Goal: Task Accomplishment & Management: Use online tool/utility

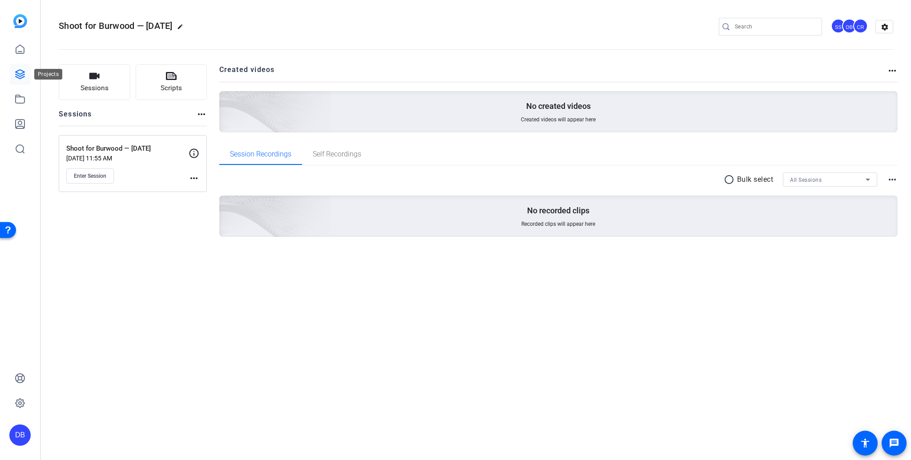
click at [18, 73] on icon at bounding box center [20, 74] width 9 height 9
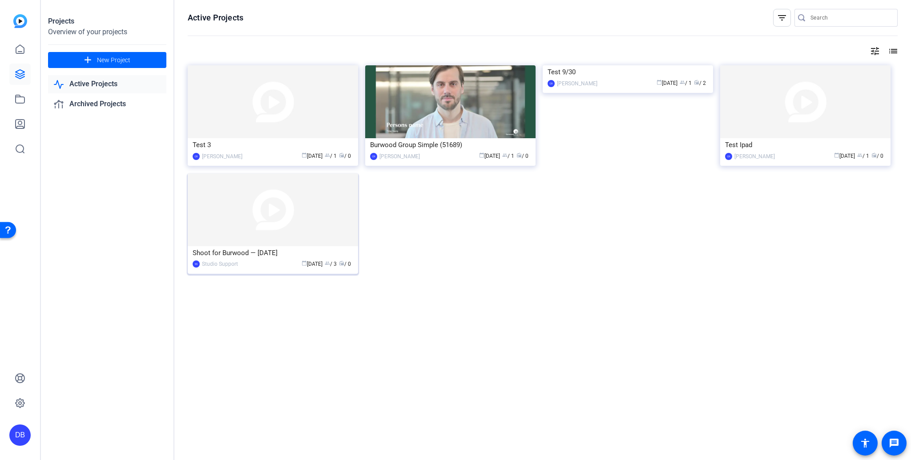
click at [223, 253] on div "Shoot for Burwood — [DATE]" at bounding box center [273, 252] width 161 height 13
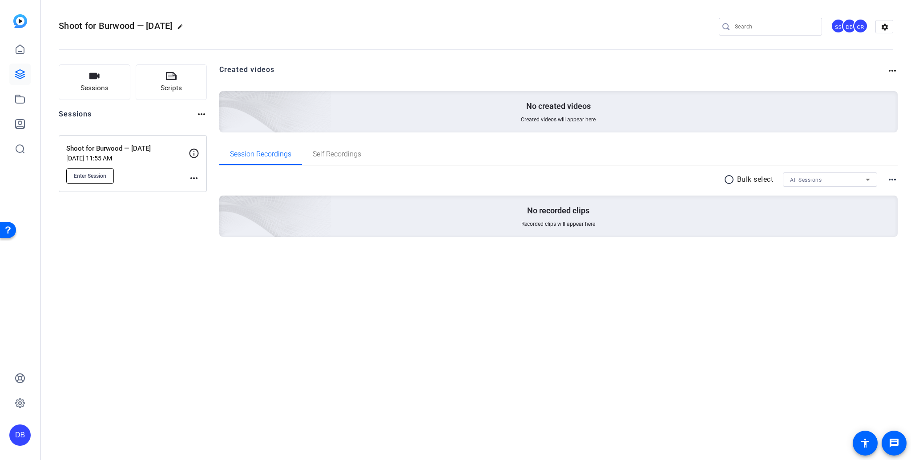
click at [92, 175] on span "Enter Session" at bounding box center [90, 176] width 32 height 7
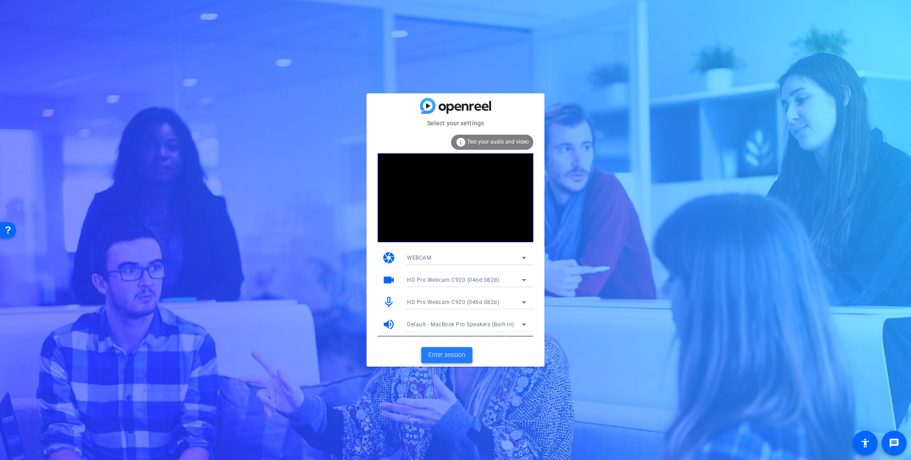
click at [446, 355] on span "Enter session" at bounding box center [446, 354] width 37 height 9
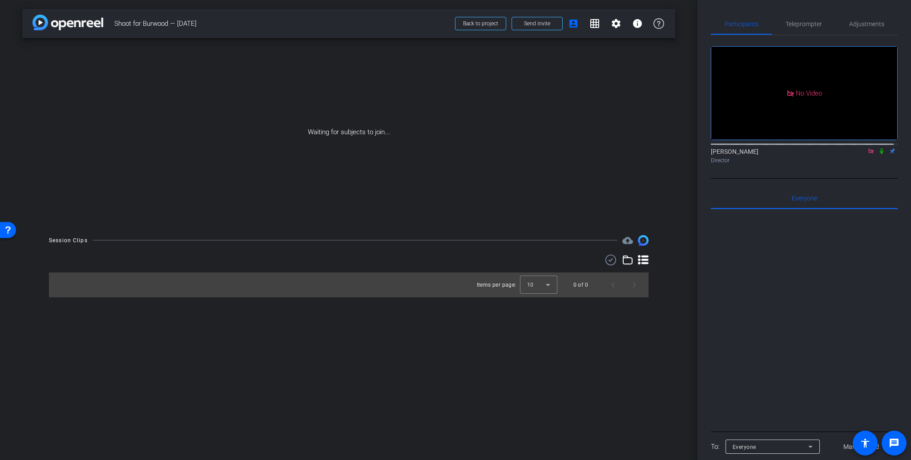
click at [879, 154] on icon at bounding box center [881, 151] width 7 height 6
click at [798, 23] on span "Teleprompter" at bounding box center [803, 24] width 36 height 6
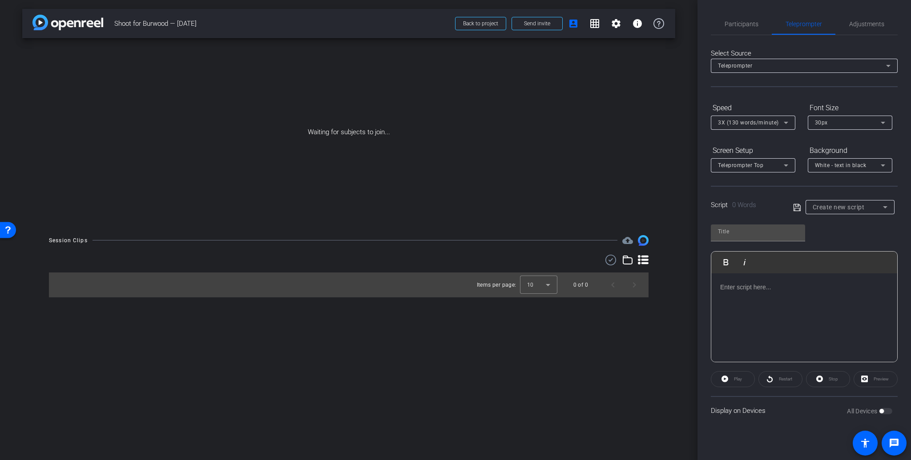
click at [794, 206] on icon at bounding box center [797, 207] width 8 height 11
click at [798, 206] on icon at bounding box center [797, 207] width 8 height 11
click at [883, 208] on icon at bounding box center [884, 207] width 11 height 11
click at [821, 239] on span "Jim Hart" at bounding box center [834, 238] width 45 height 11
type input "Jim Hart"
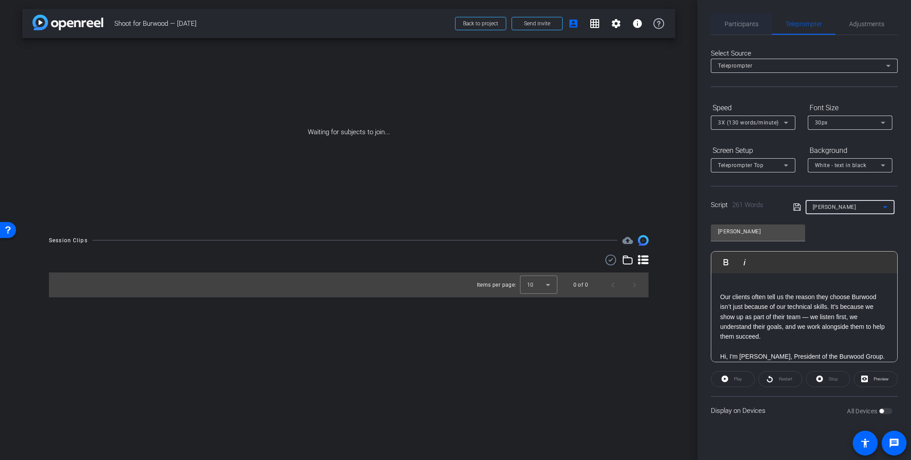
click at [738, 24] on span "Participants" at bounding box center [741, 24] width 34 height 6
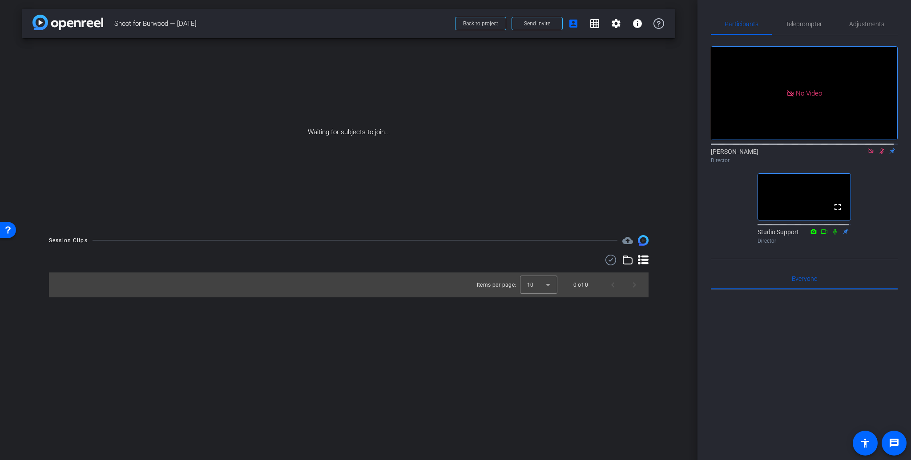
click at [878, 148] on icon at bounding box center [881, 151] width 7 height 6
click at [868, 149] on icon at bounding box center [870, 151] width 5 height 5
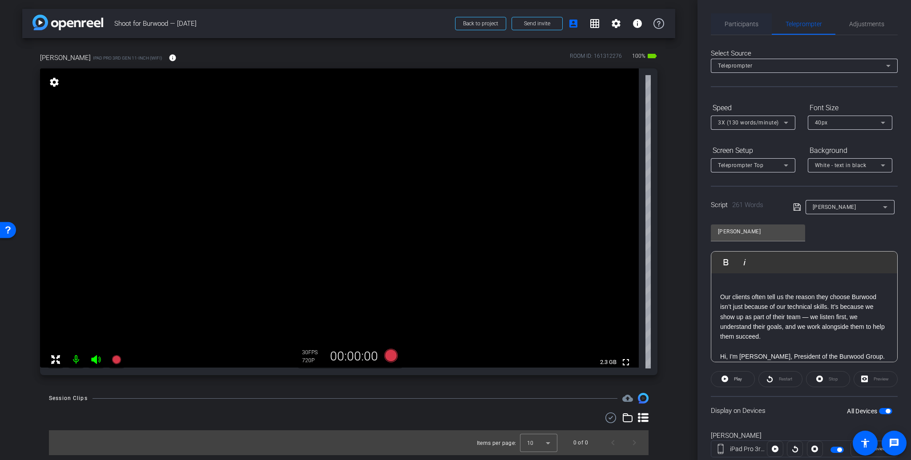
click at [733, 25] on span "Participants" at bounding box center [741, 24] width 34 height 6
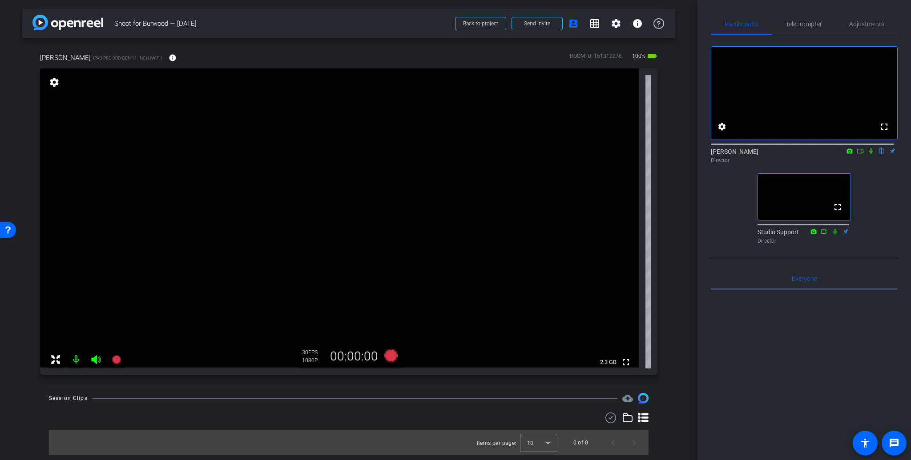
click at [867, 154] on icon at bounding box center [870, 151] width 7 height 6
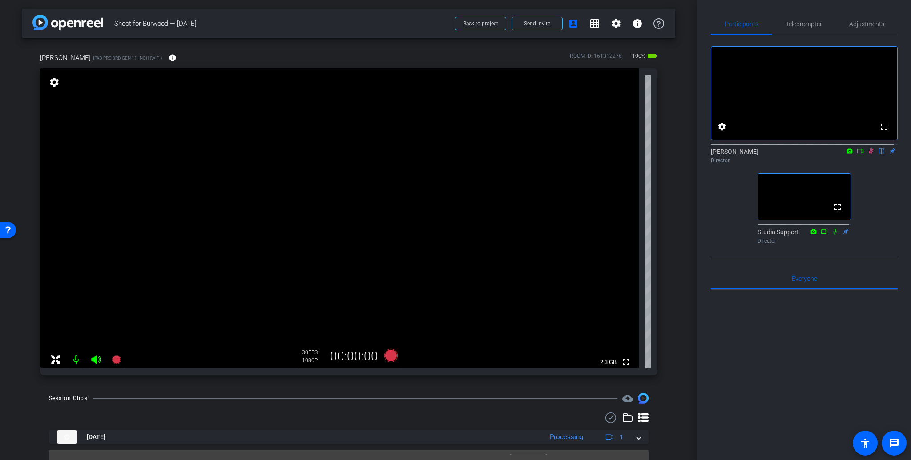
click at [868, 154] on icon at bounding box center [870, 152] width 5 height 6
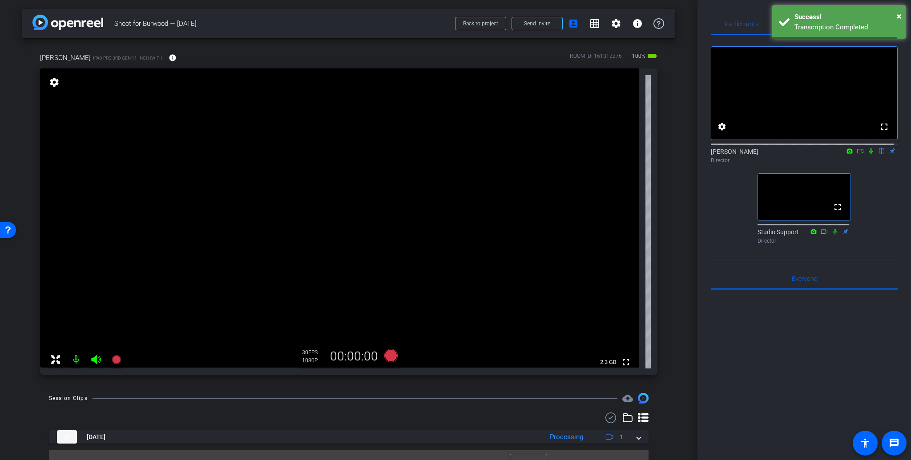
click at [868, 154] on icon at bounding box center [870, 151] width 7 height 6
click at [868, 154] on icon at bounding box center [870, 152] width 5 height 6
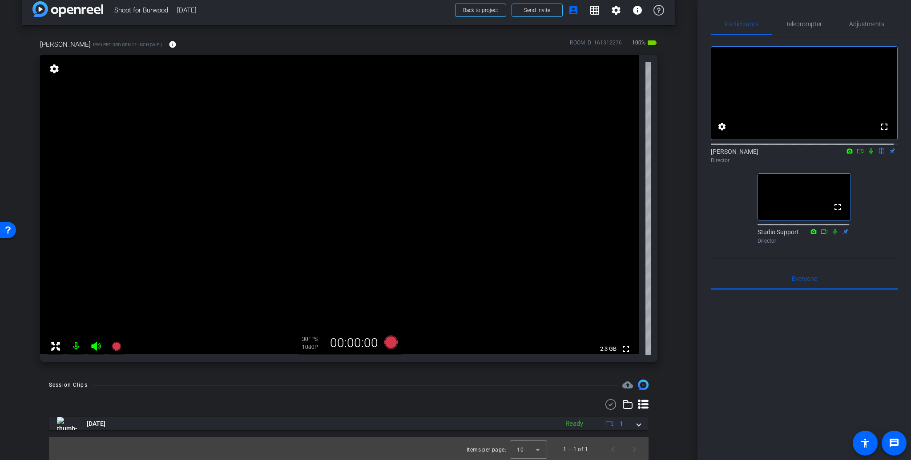
scroll to position [15, 0]
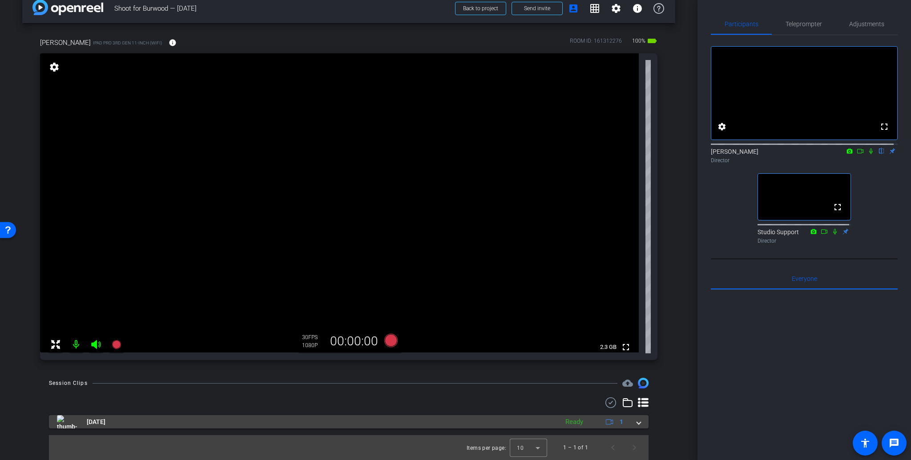
click at [95, 422] on span "Oct 1, 2025" at bounding box center [96, 422] width 19 height 9
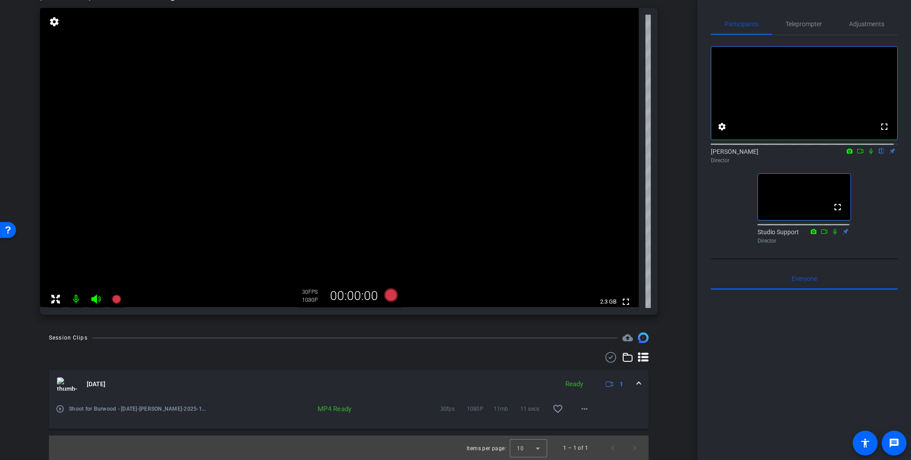
scroll to position [60, 0]
click at [60, 410] on mat-icon "play_circle_outline" at bounding box center [60, 409] width 9 height 9
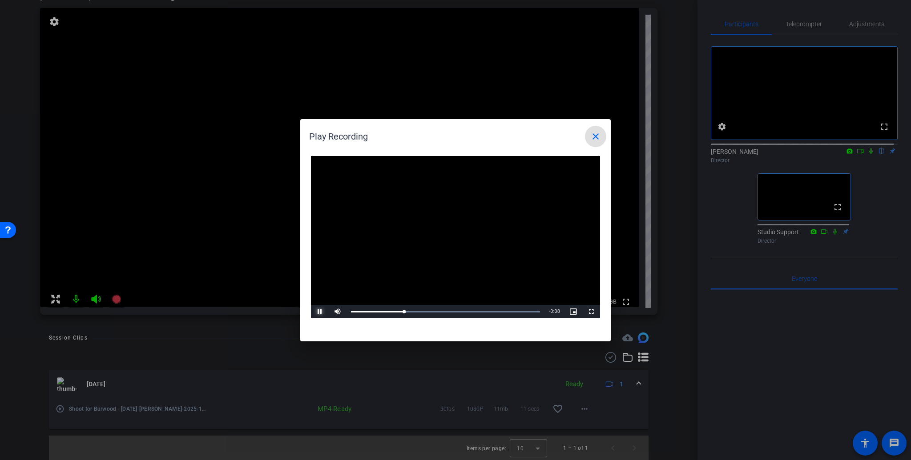
click at [319, 312] on span "Video Player" at bounding box center [320, 312] width 18 height 0
click at [594, 133] on mat-icon "close" at bounding box center [595, 136] width 11 height 11
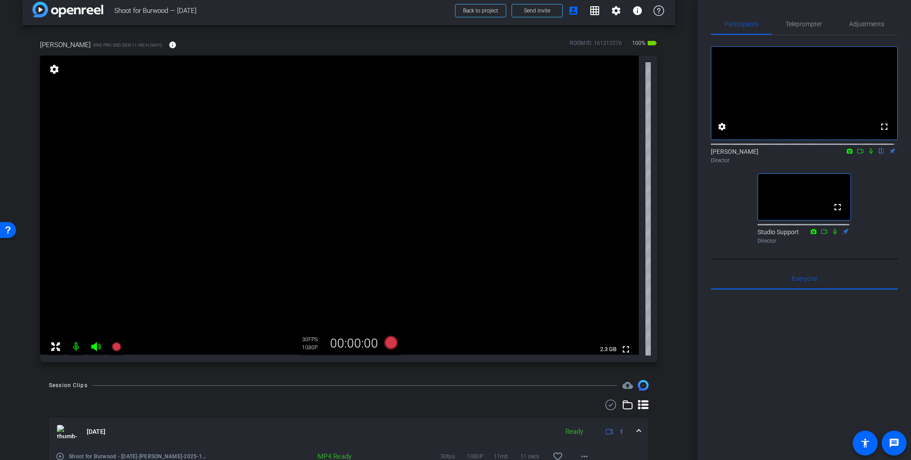
scroll to position [0, 0]
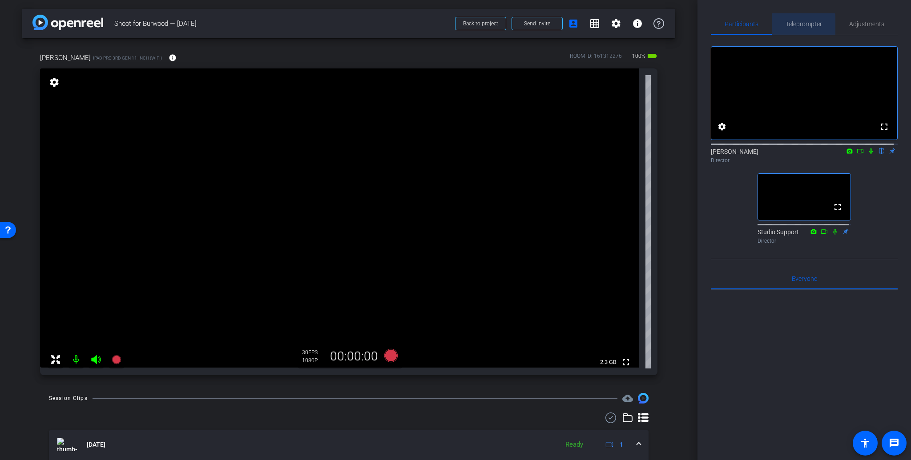
click at [799, 25] on span "Teleprompter" at bounding box center [803, 24] width 36 height 6
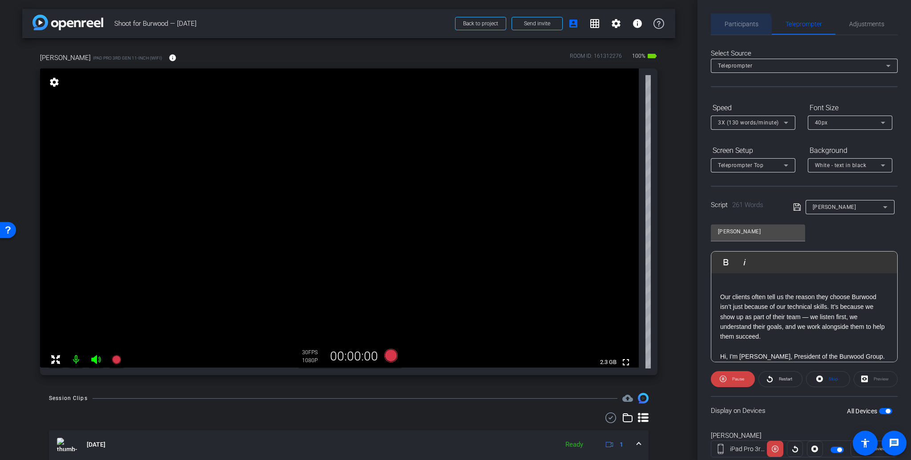
click at [738, 26] on span "Participants" at bounding box center [741, 24] width 34 height 6
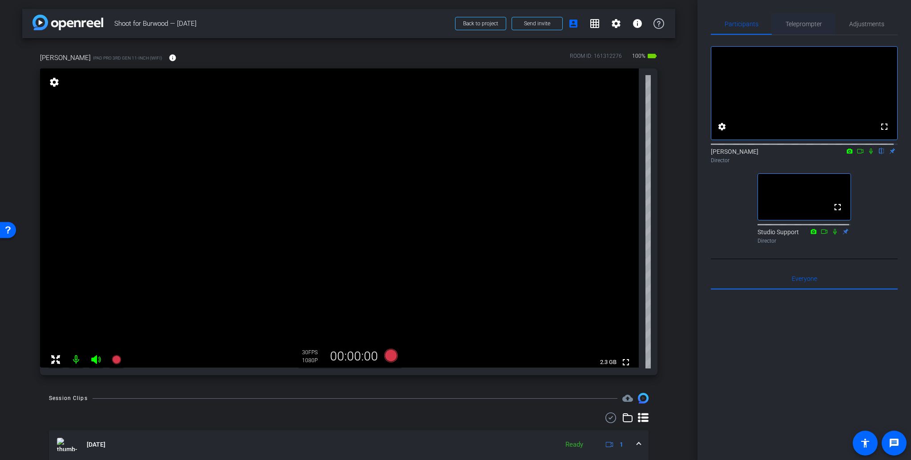
click at [790, 28] on span "Teleprompter" at bounding box center [803, 23] width 36 height 21
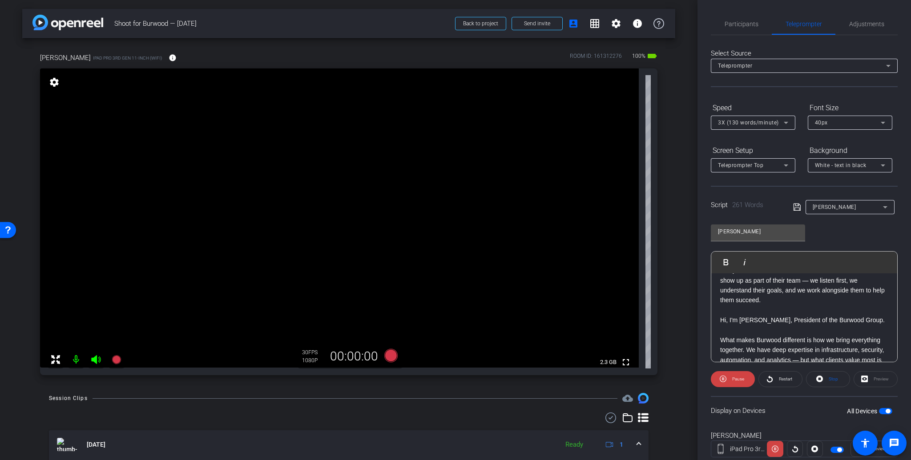
scroll to position [37, 0]
click at [739, 25] on span "Participants" at bounding box center [741, 24] width 34 height 6
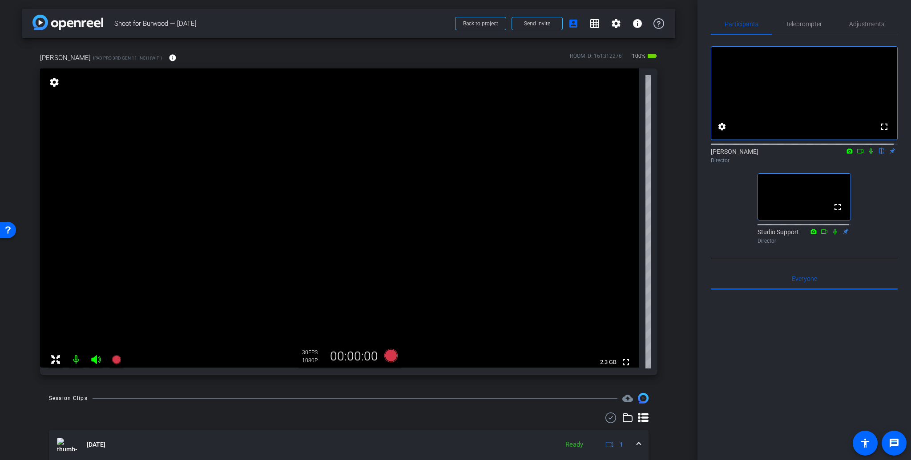
click at [867, 154] on icon at bounding box center [870, 151] width 7 height 6
click at [792, 24] on span "Teleprompter" at bounding box center [803, 24] width 36 height 6
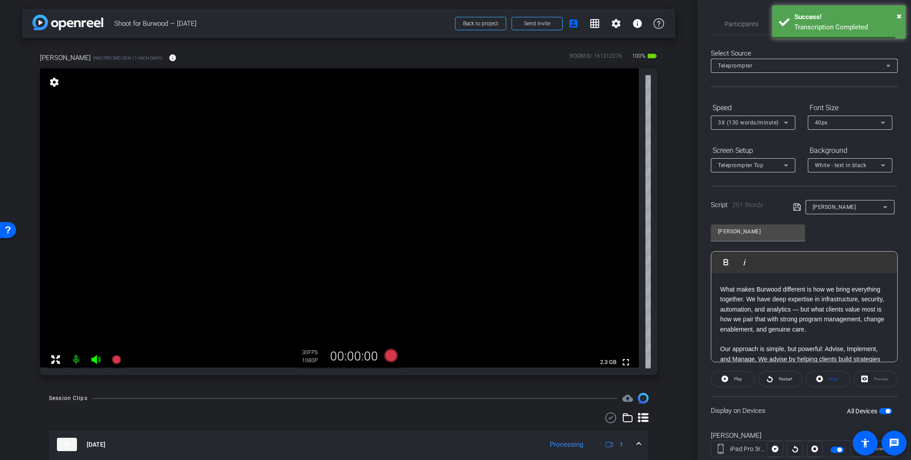
scroll to position [87, 0]
click at [898, 15] on span "×" at bounding box center [898, 16] width 5 height 11
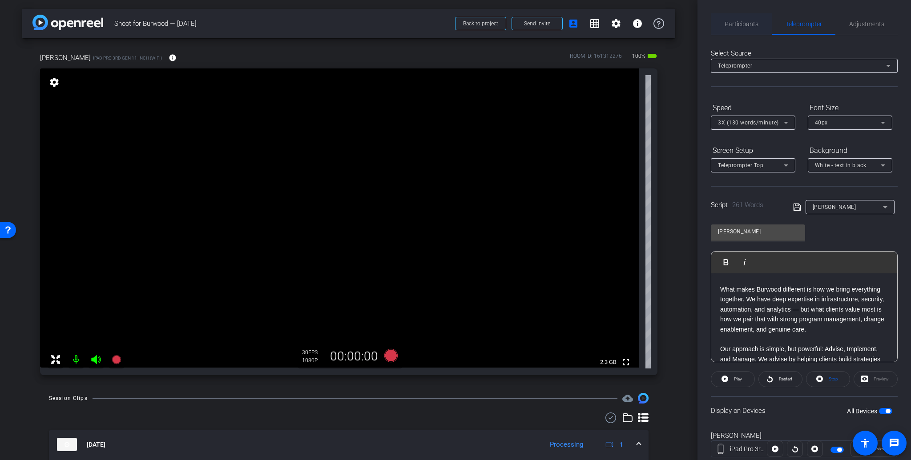
click at [733, 24] on span "Participants" at bounding box center [741, 24] width 34 height 6
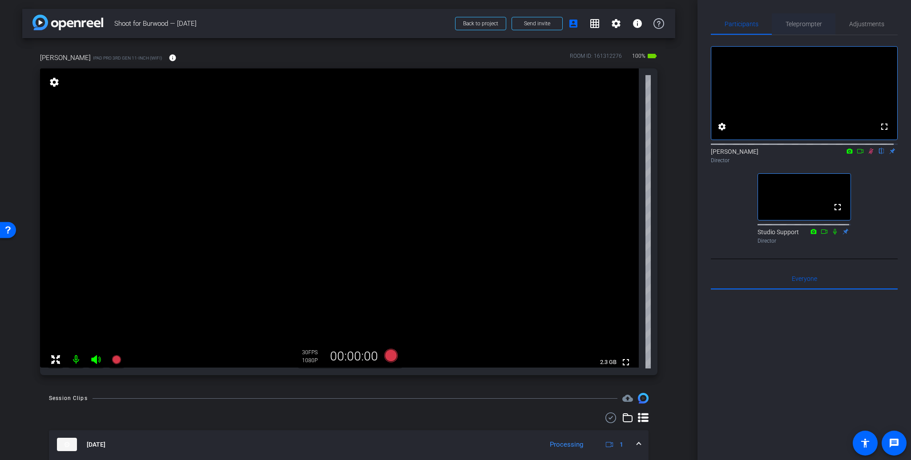
click at [797, 27] on span "Teleprompter" at bounding box center [803, 24] width 36 height 6
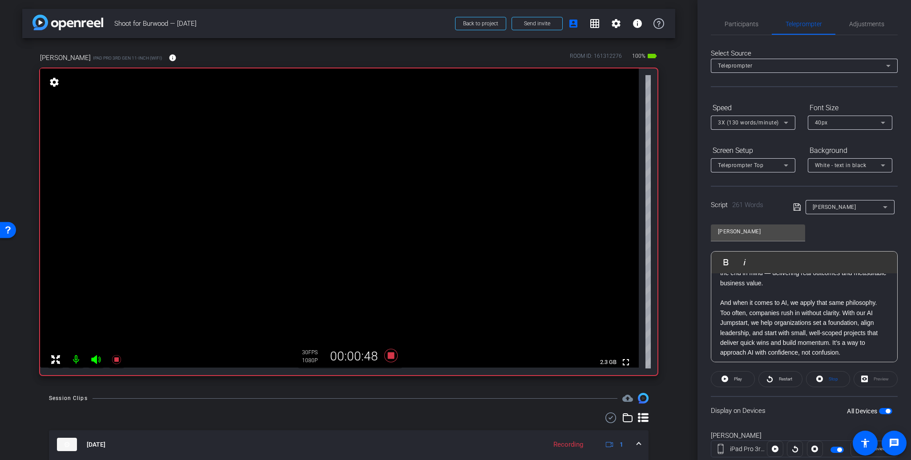
scroll to position [210, 0]
click at [744, 23] on span "Participants" at bounding box center [741, 24] width 34 height 6
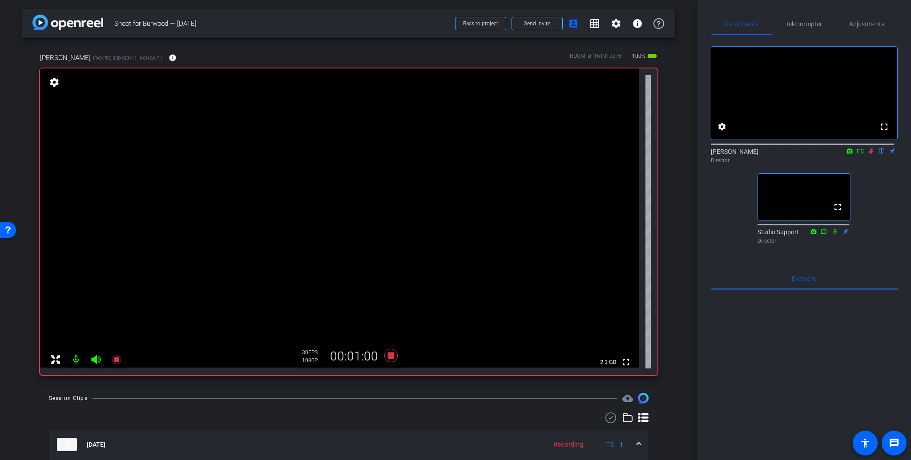
click at [868, 154] on icon at bounding box center [870, 152] width 5 height 6
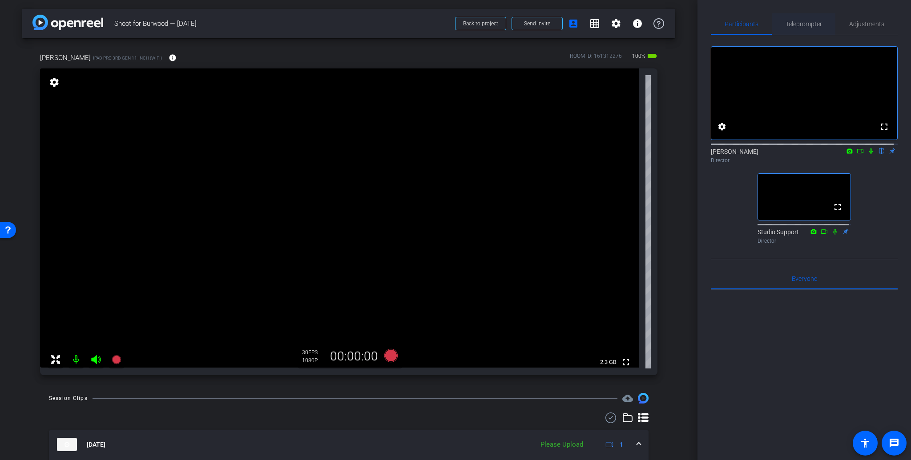
click at [795, 24] on span "Teleprompter" at bounding box center [803, 24] width 36 height 6
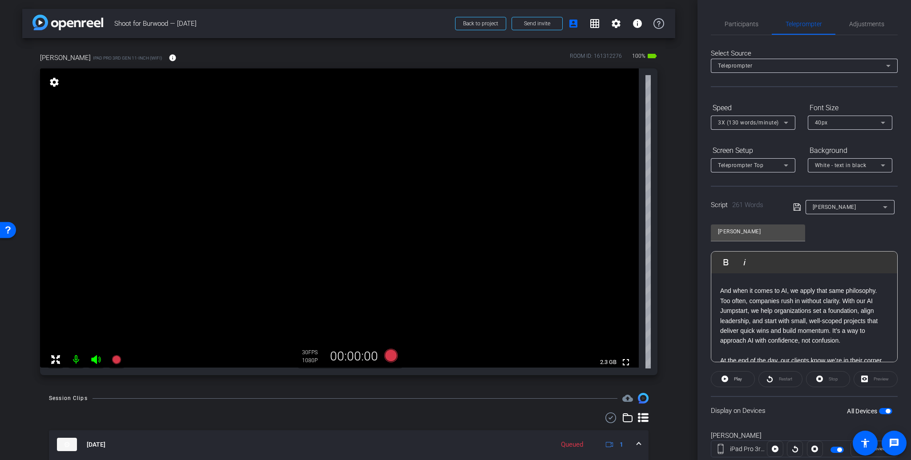
scroll to position [233, 0]
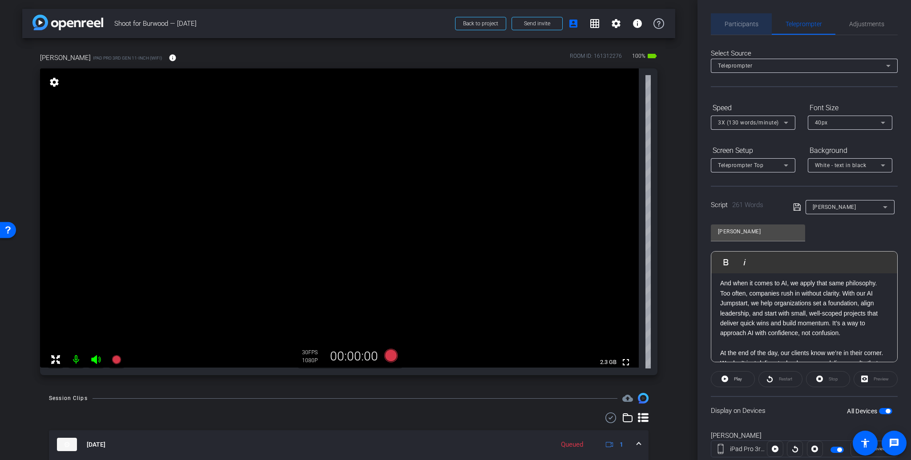
click at [747, 24] on span "Participants" at bounding box center [741, 24] width 34 height 6
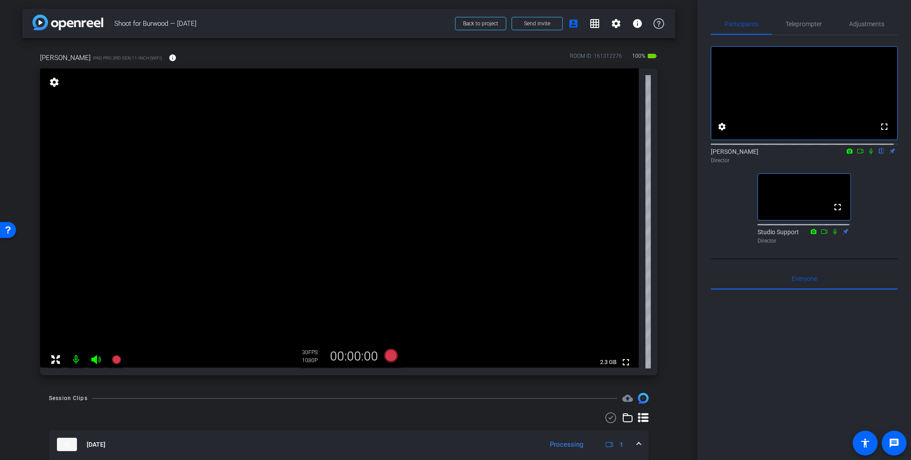
click at [867, 154] on icon at bounding box center [870, 151] width 7 height 6
click at [803, 24] on span "Teleprompter" at bounding box center [803, 24] width 36 height 6
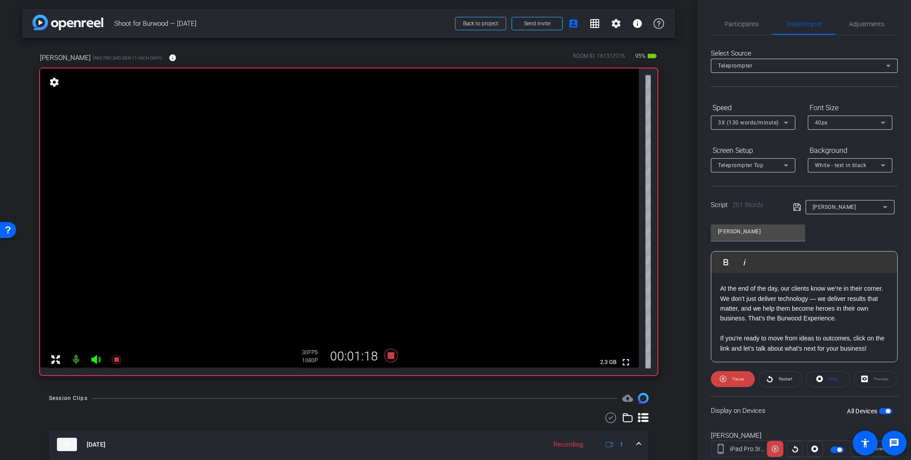
scroll to position [307, 0]
click at [746, 23] on span "Participants" at bounding box center [741, 24] width 34 height 6
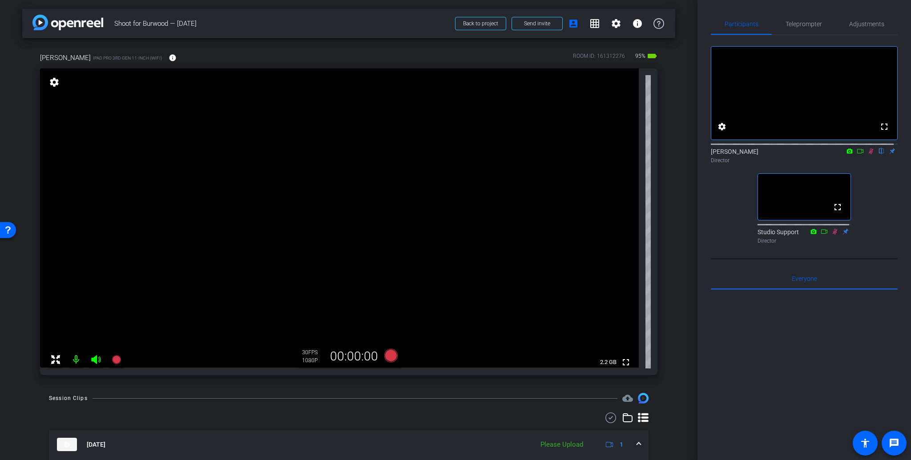
click at [867, 154] on icon at bounding box center [870, 151] width 7 height 6
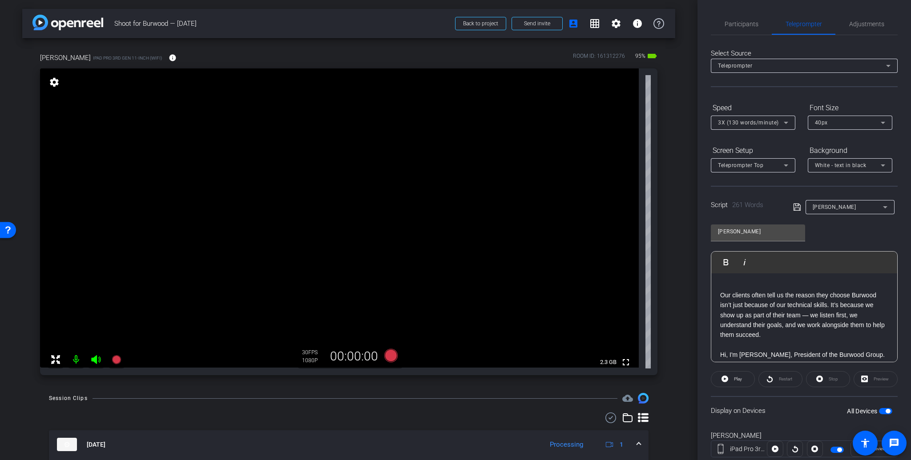
scroll to position [3, 0]
click at [741, 25] on span "Participants" at bounding box center [741, 24] width 34 height 6
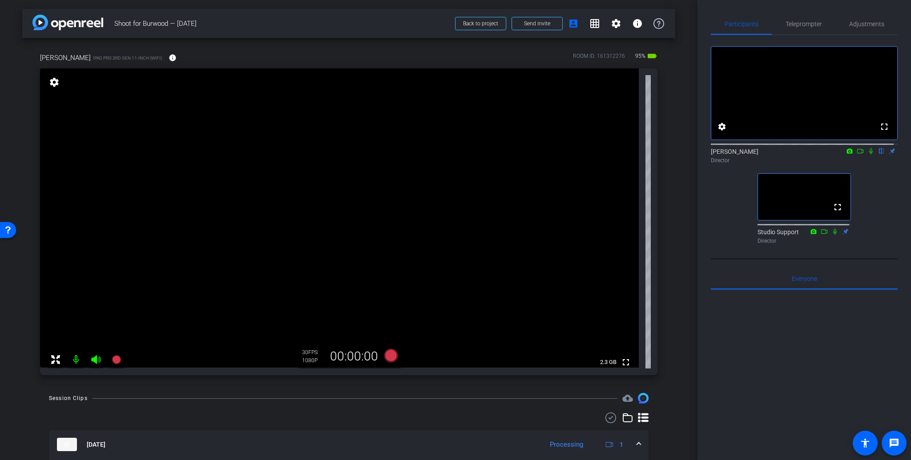
click at [867, 154] on icon at bounding box center [870, 151] width 7 height 6
click at [794, 25] on span "Teleprompter" at bounding box center [803, 24] width 36 height 6
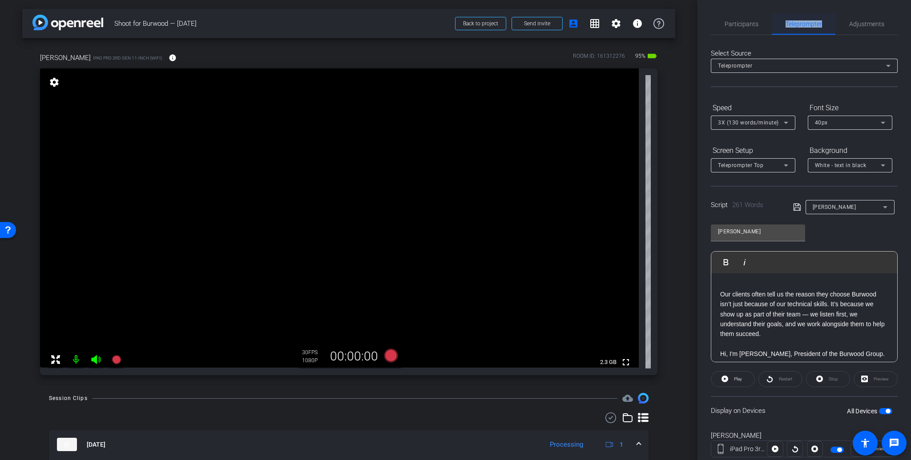
click at [794, 25] on span "Teleprompter" at bounding box center [803, 24] width 36 height 6
click at [793, 25] on span "Teleprompter" at bounding box center [803, 24] width 36 height 6
click at [787, 36] on div "Select Source Teleprompter Speed 3X (130 words/minute) Font Size 40px Screen Se…" at bounding box center [804, 254] width 187 height 438
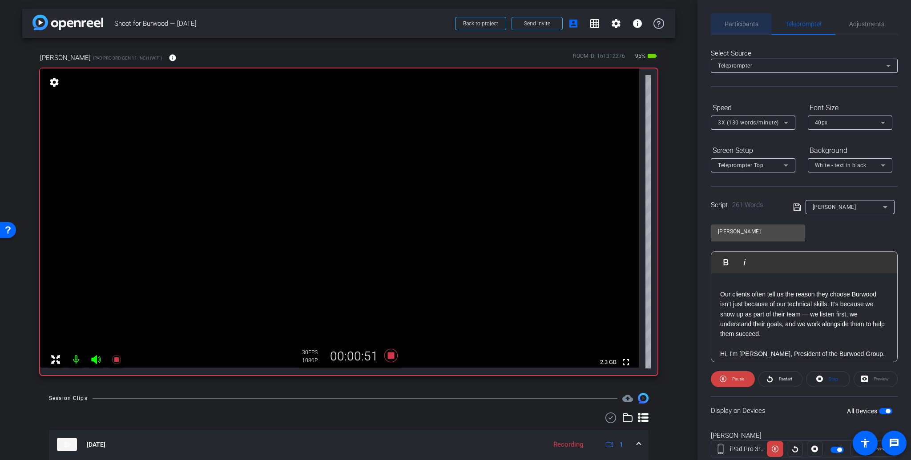
click at [747, 25] on span "Participants" at bounding box center [741, 24] width 34 height 6
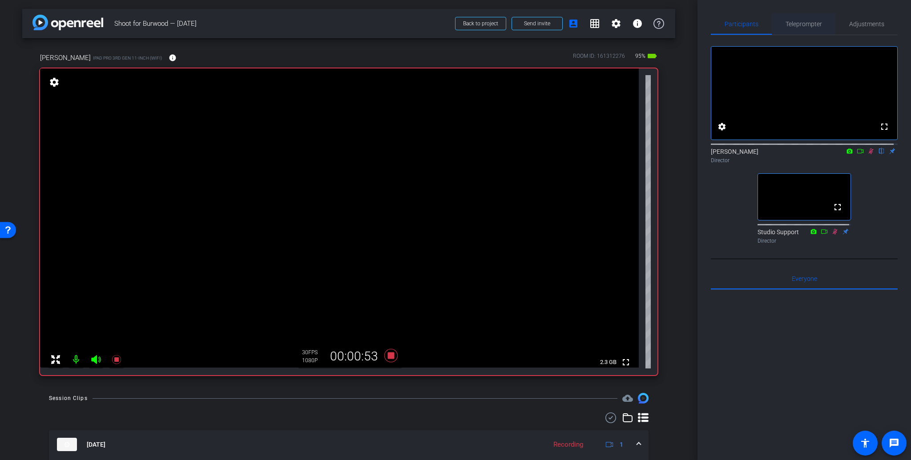
click at [801, 22] on span "Teleprompter" at bounding box center [803, 24] width 36 height 6
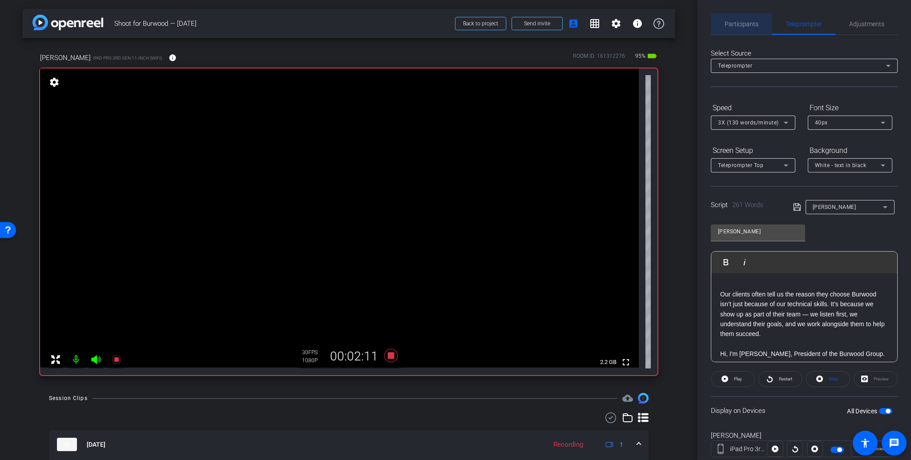
click at [741, 26] on span "Participants" at bounding box center [741, 24] width 34 height 6
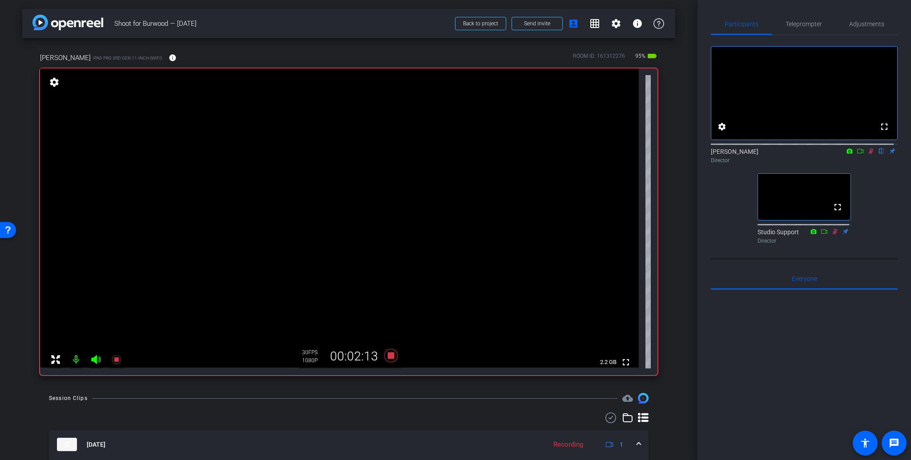
click at [868, 154] on icon at bounding box center [870, 151] width 7 height 6
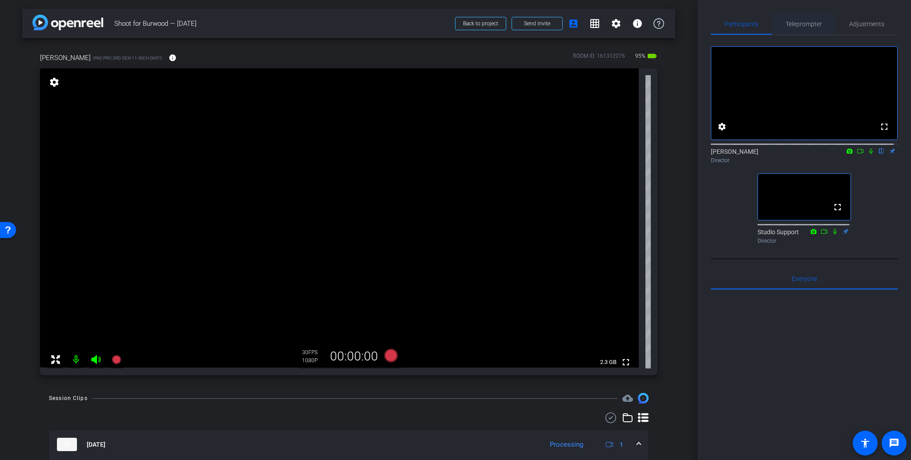
click at [797, 25] on span "Teleprompter" at bounding box center [803, 24] width 36 height 6
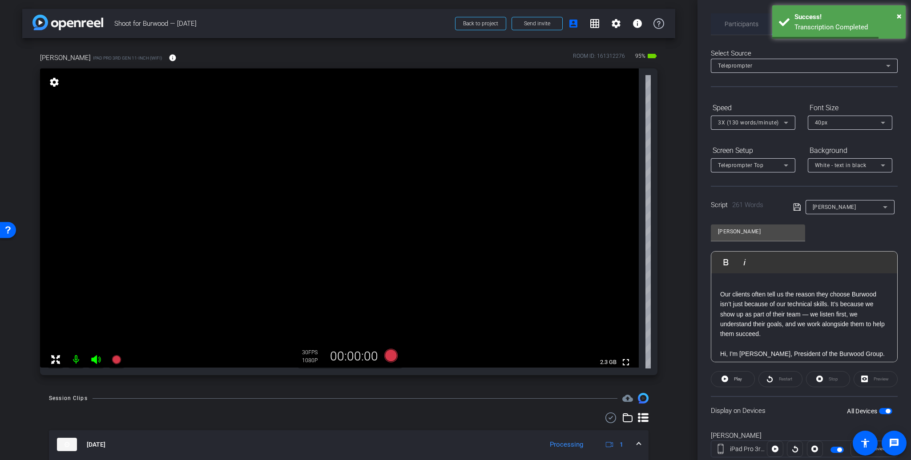
click at [735, 24] on span "Participants" at bounding box center [741, 24] width 34 height 6
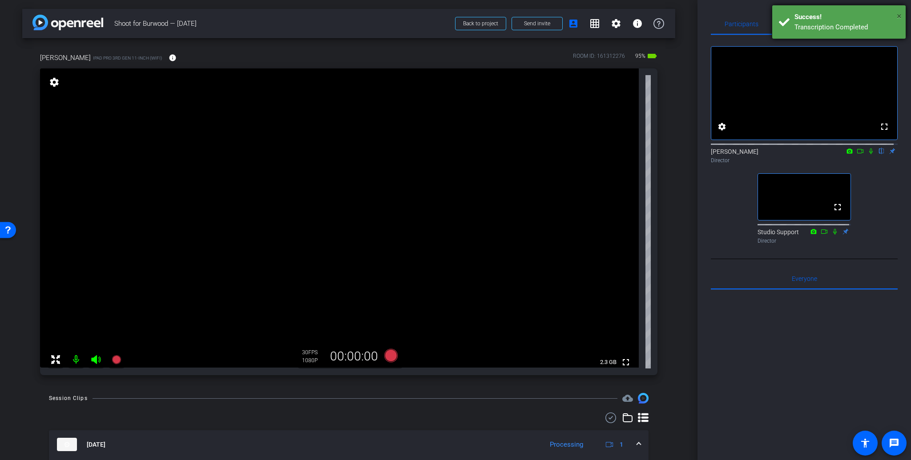
click at [899, 16] on span "×" at bounding box center [898, 16] width 5 height 11
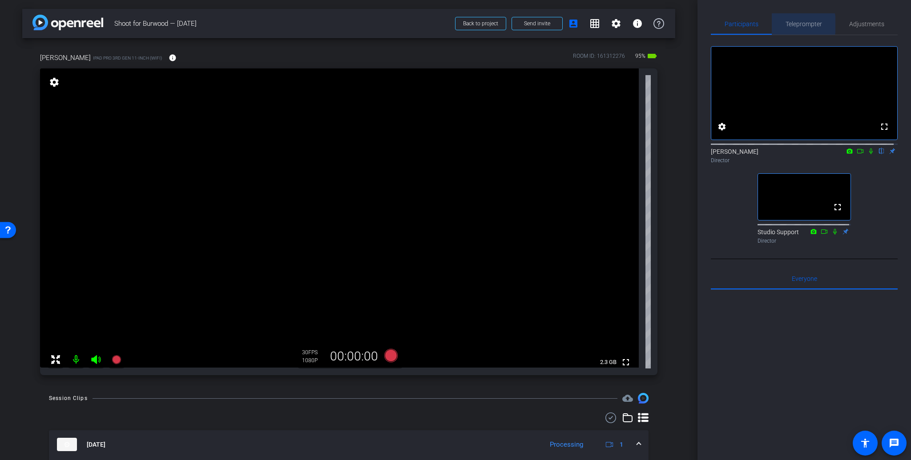
click at [795, 24] on span "Teleprompter" at bounding box center [803, 24] width 36 height 6
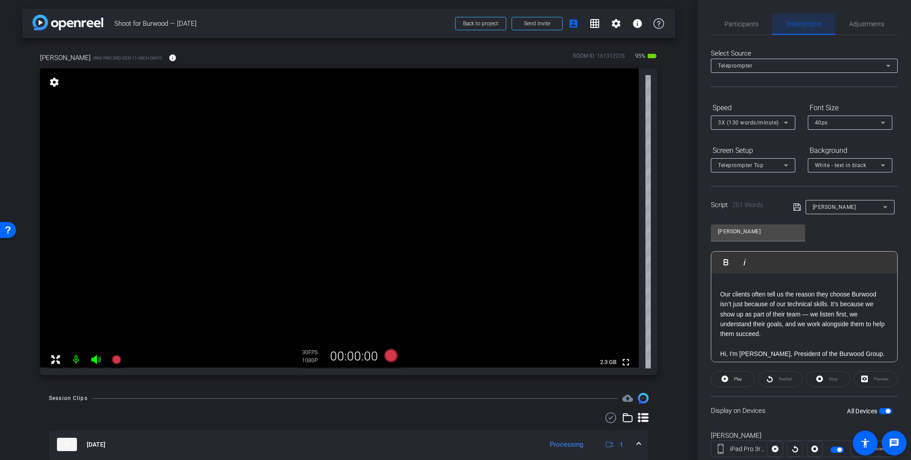
click at [795, 25] on span "Teleprompter" at bounding box center [803, 24] width 36 height 6
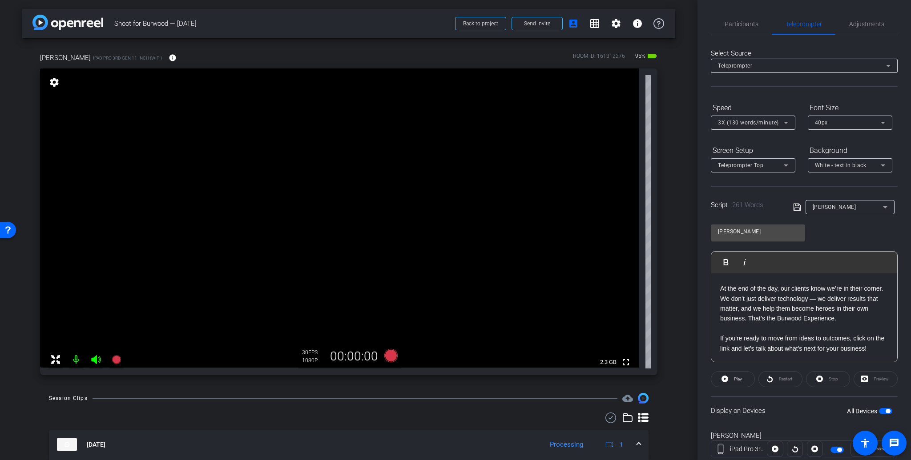
scroll to position [299, 0]
click at [739, 26] on span "Participants" at bounding box center [741, 24] width 34 height 6
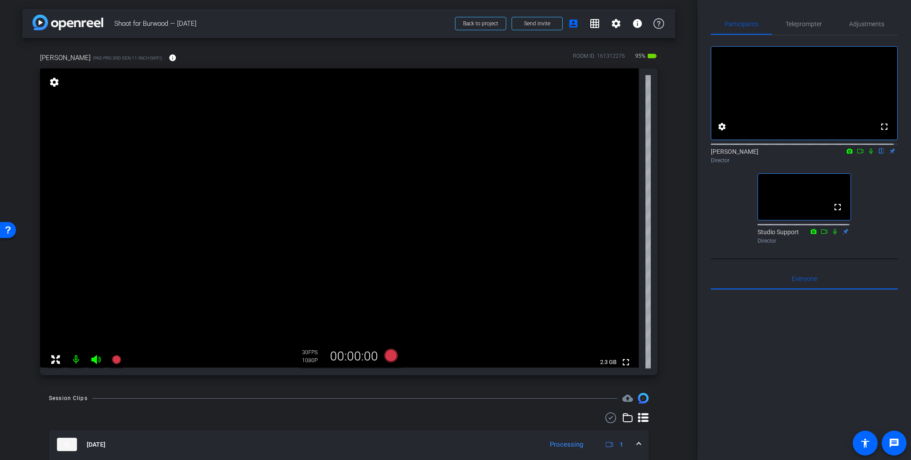
click at [867, 154] on icon at bounding box center [870, 151] width 7 height 6
click at [800, 26] on span "Teleprompter" at bounding box center [803, 24] width 36 height 6
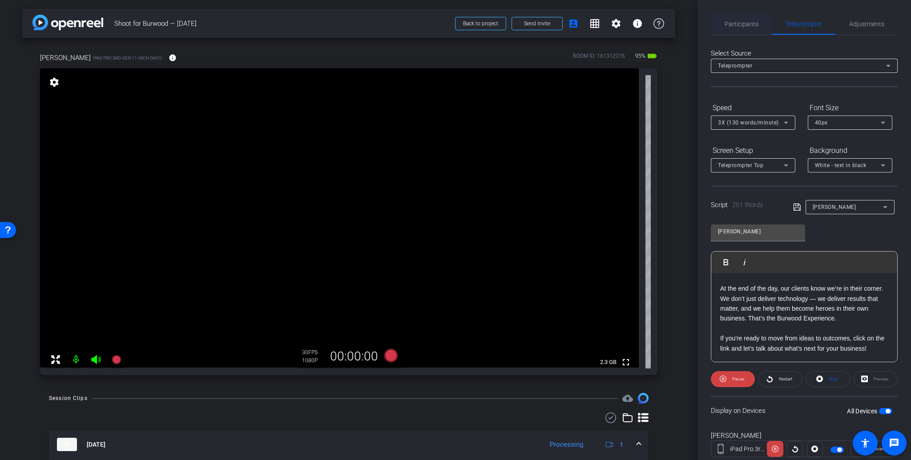
click at [735, 24] on span "Participants" at bounding box center [741, 24] width 34 height 6
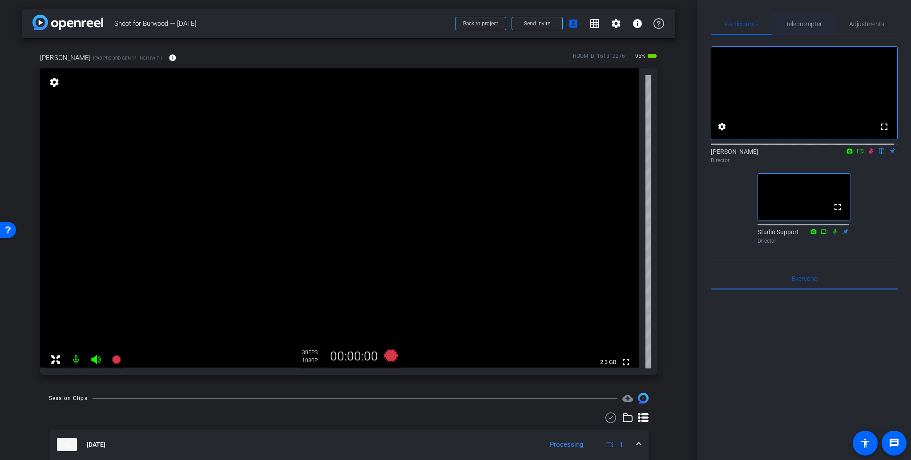
click at [797, 24] on span "Teleprompter" at bounding box center [803, 24] width 36 height 6
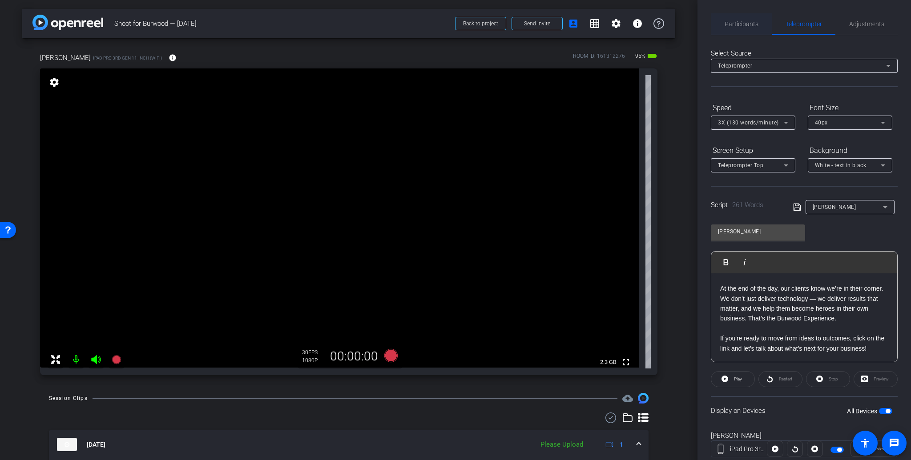
click at [732, 27] on span "Participants" at bounding box center [741, 24] width 34 height 6
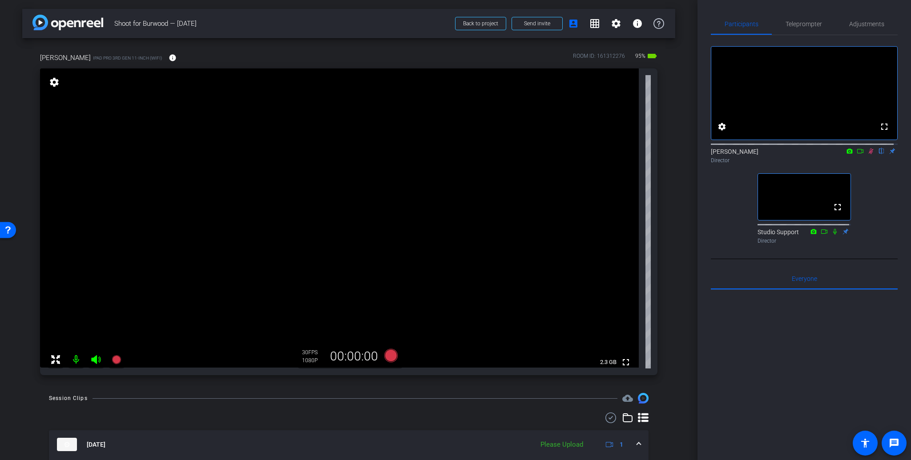
click at [868, 154] on icon at bounding box center [870, 152] width 5 height 6
click at [867, 154] on icon at bounding box center [870, 151] width 7 height 6
click at [868, 154] on icon at bounding box center [870, 152] width 5 height 6
drag, startPoint x: 866, startPoint y: 160, endPoint x: 867, endPoint y: 167, distance: 7.6
click at [869, 154] on icon at bounding box center [871, 152] width 4 height 6
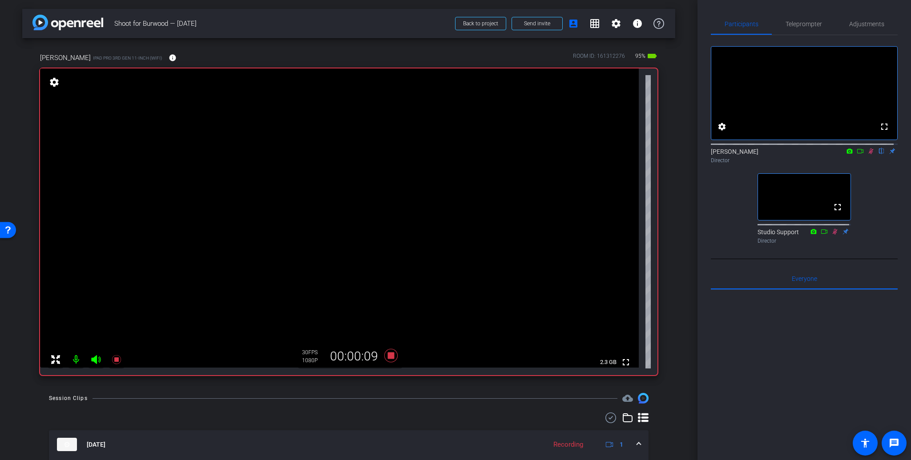
click at [857, 153] on icon at bounding box center [860, 151] width 6 height 4
click at [867, 154] on icon at bounding box center [870, 151] width 7 height 6
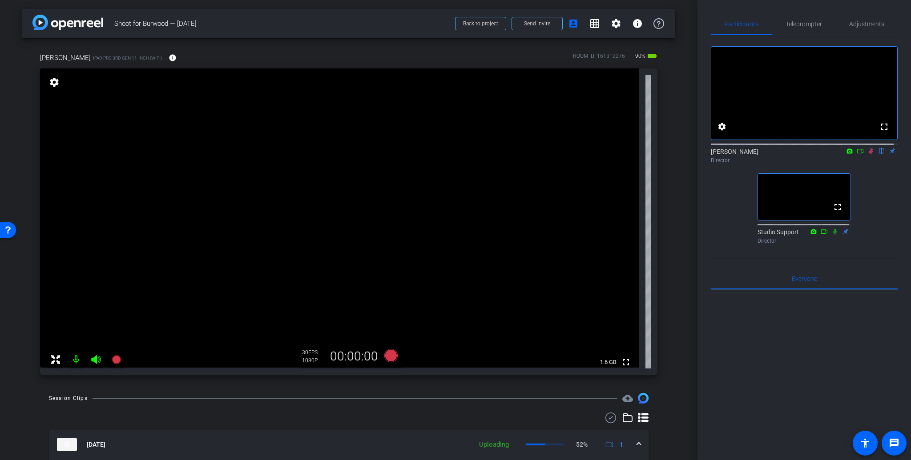
click at [868, 154] on icon at bounding box center [870, 152] width 5 height 6
click at [867, 154] on icon at bounding box center [870, 151] width 7 height 6
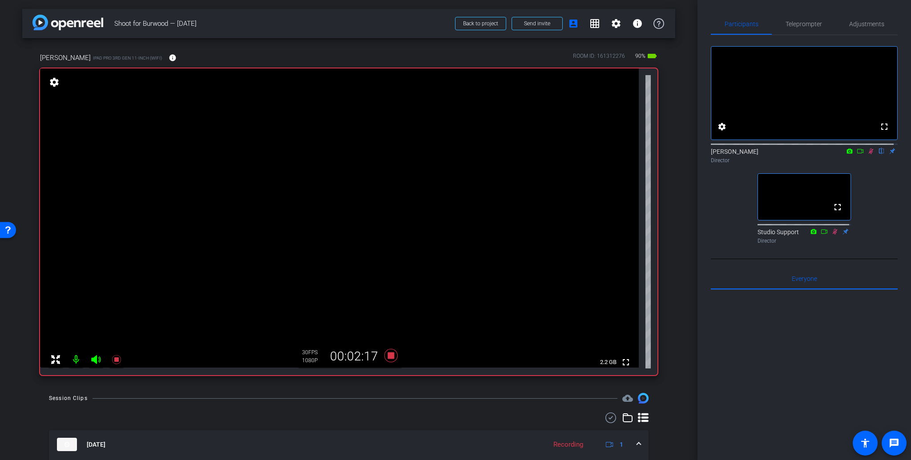
click at [868, 154] on icon at bounding box center [870, 152] width 5 height 6
